Goal: Task Accomplishment & Management: Manage account settings

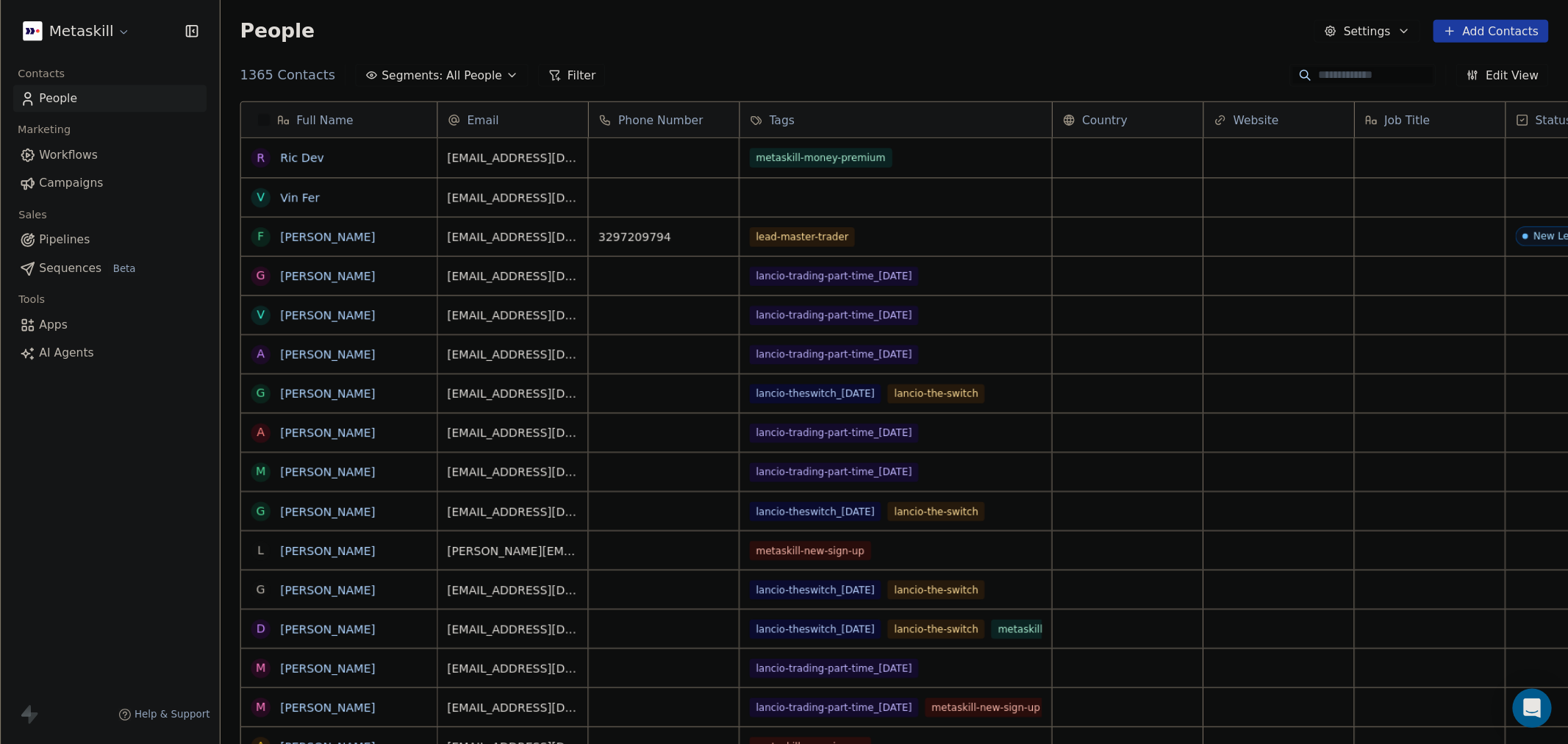
scroll to position [642, 1357]
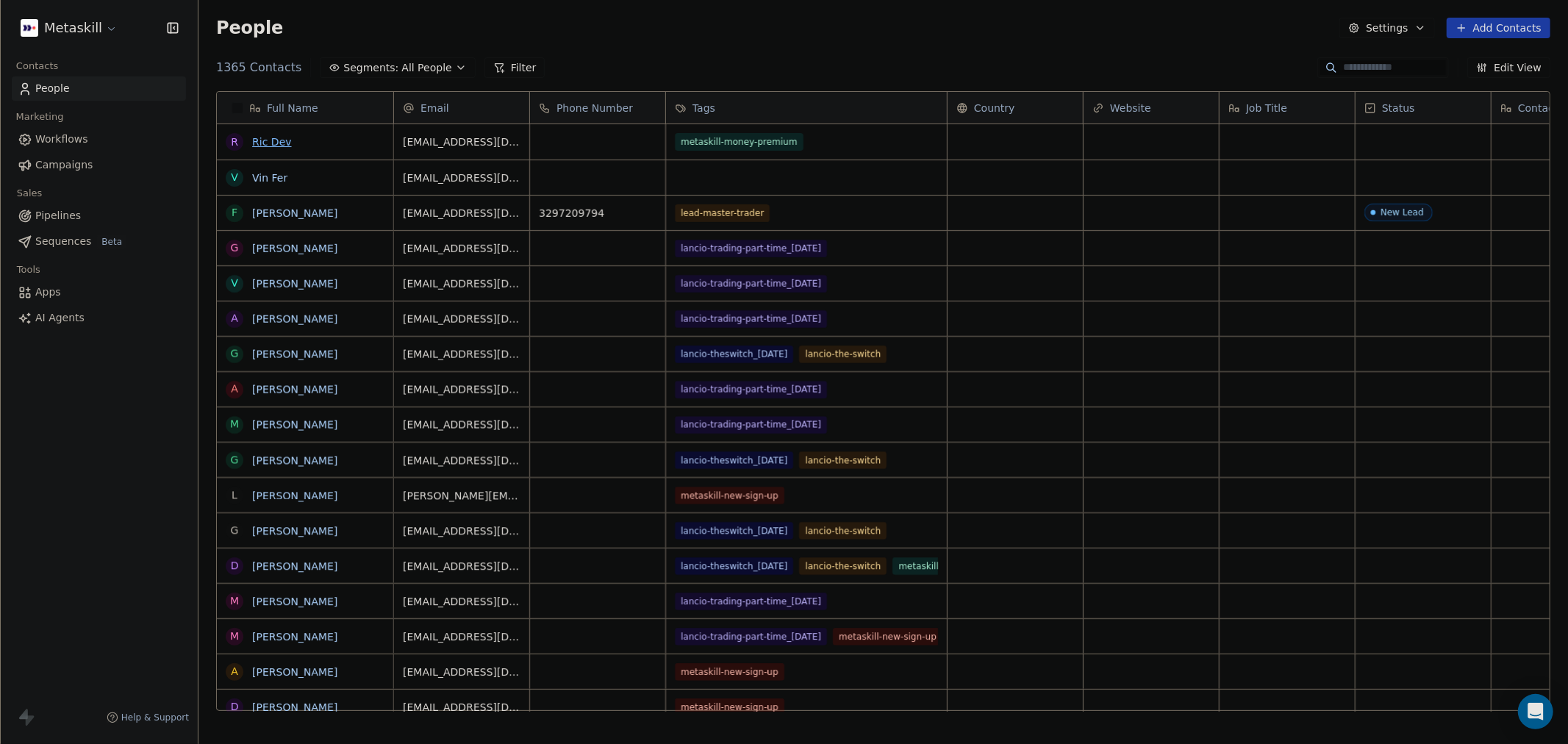
click at [277, 143] on link "Ric Dev" at bounding box center [271, 142] width 39 height 12
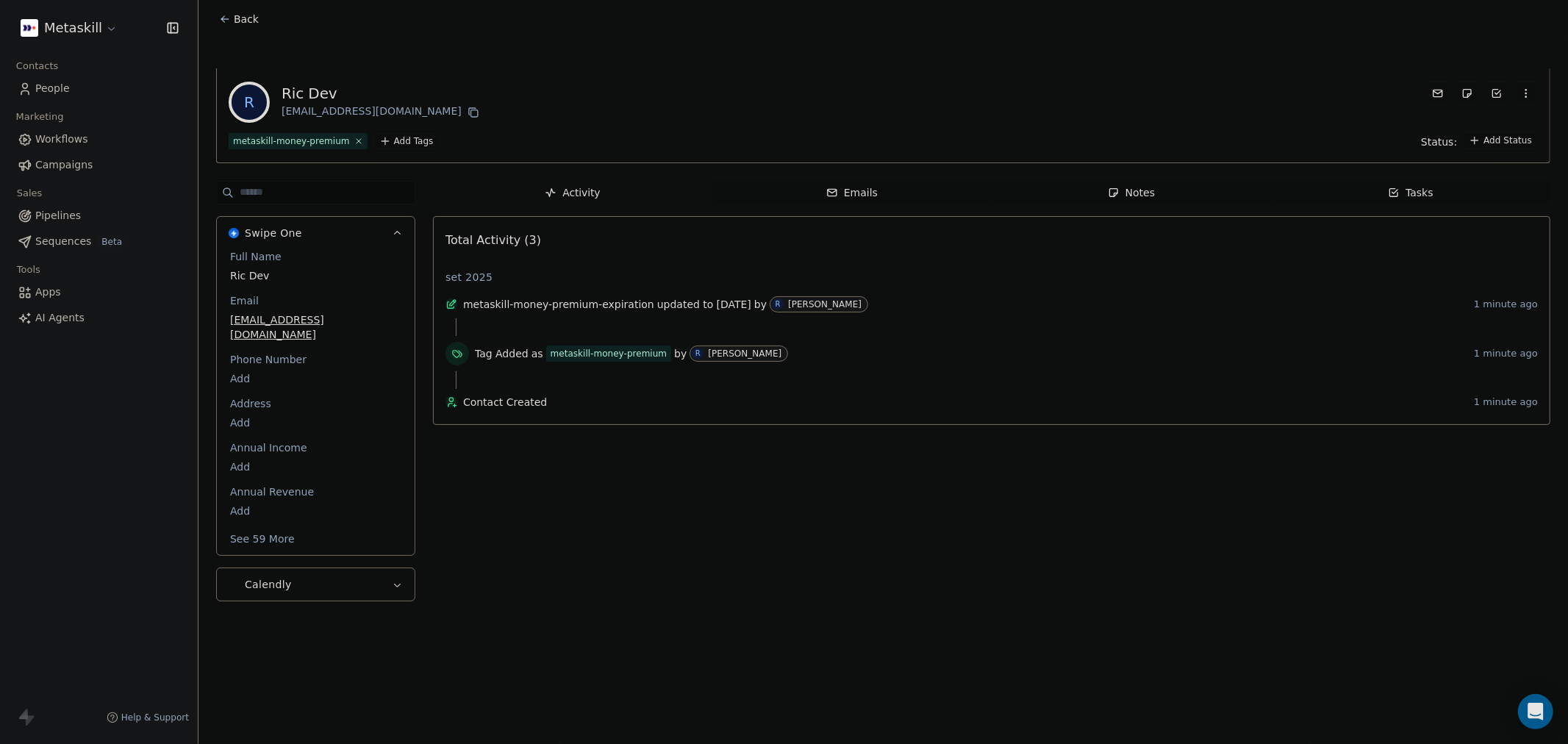
click at [281, 526] on button "See 59 More" at bounding box center [262, 539] width 82 height 27
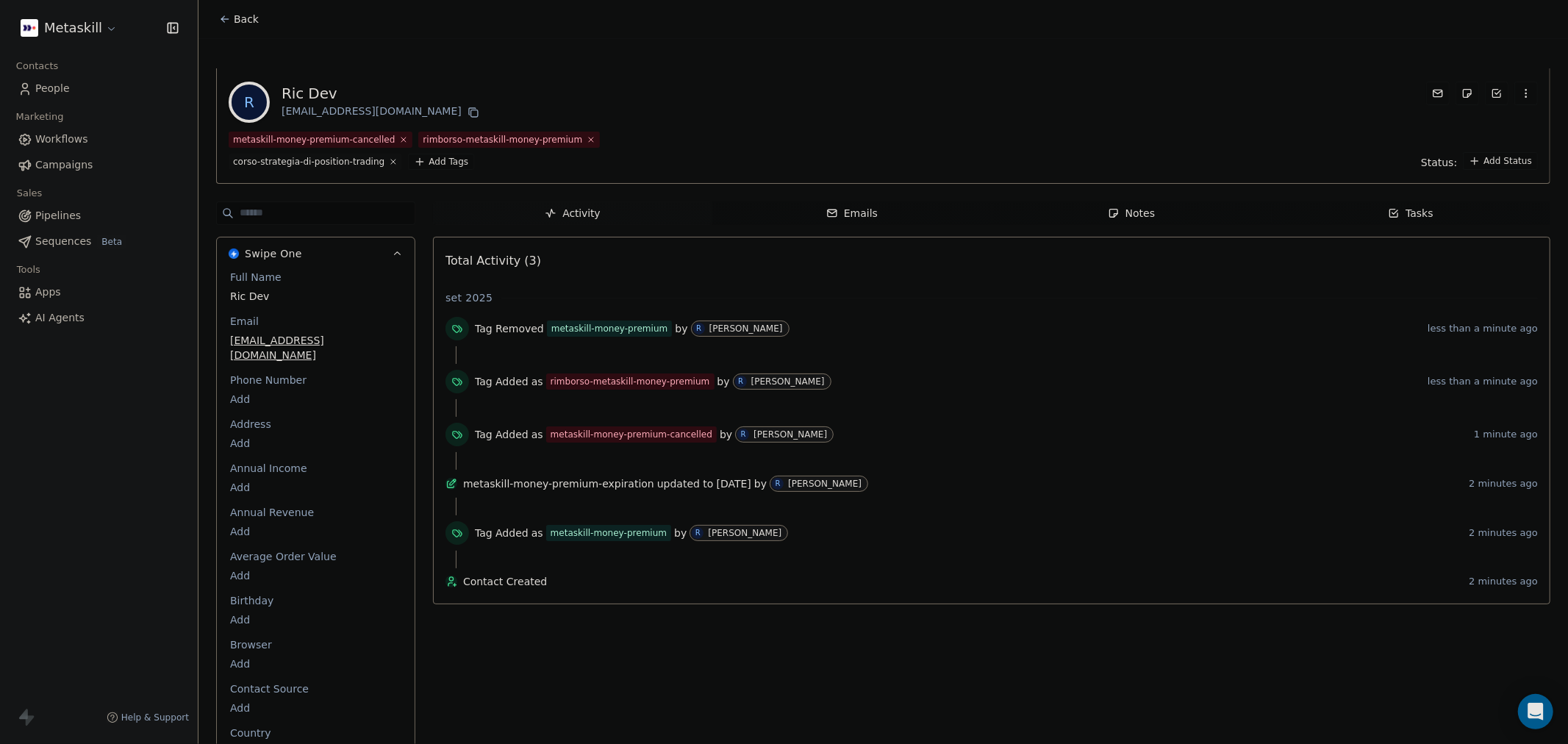
click at [704, 93] on icon "button" at bounding box center [1525, 93] width 12 height 12
click at [704, 131] on div "Delete" at bounding box center [1505, 126] width 98 height 24
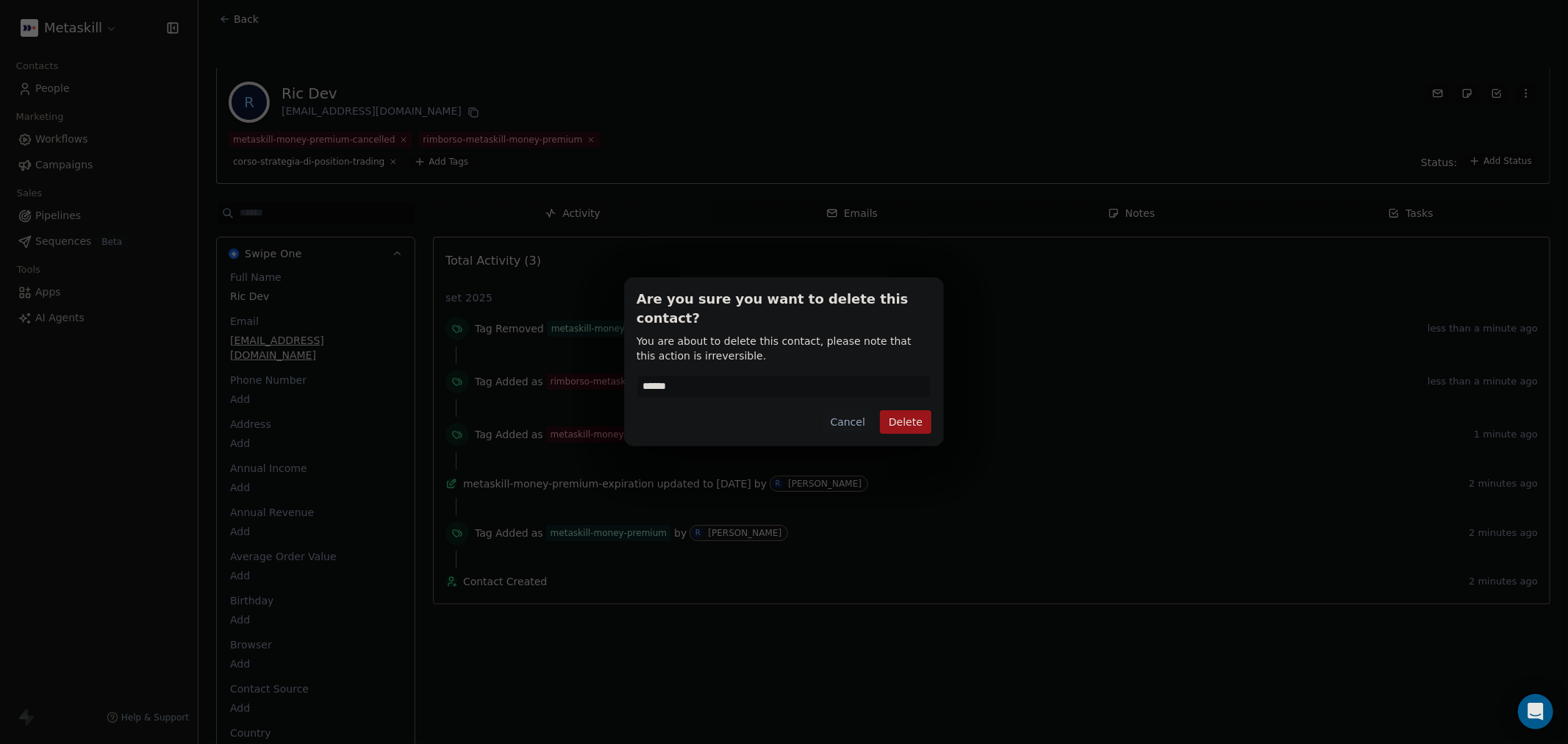
type input "******"
click at [704, 414] on button "Delete" at bounding box center [905, 422] width 51 height 24
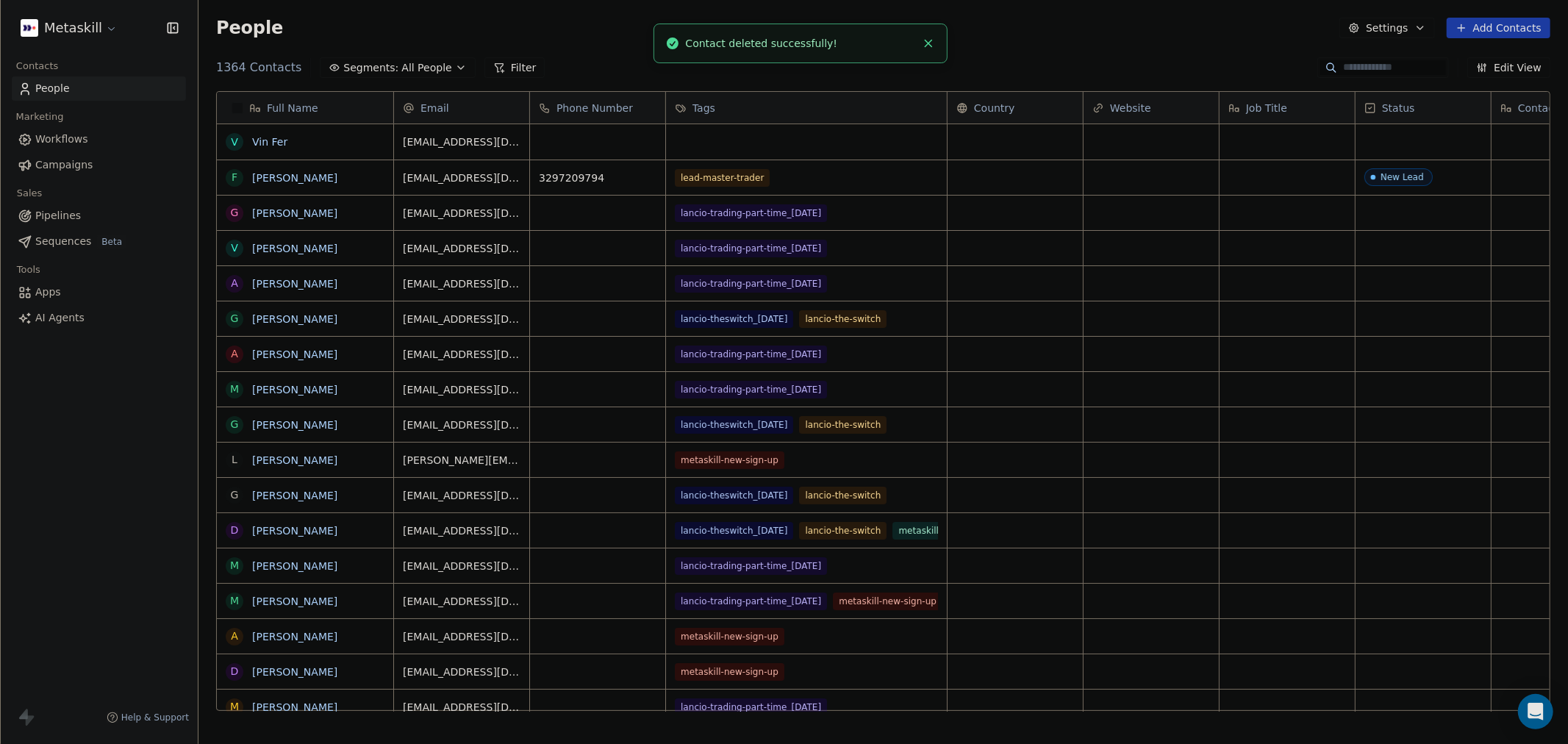
scroll to position [642, 1357]
